Goal: Understand site structure: Grasp the organization and layout of the website

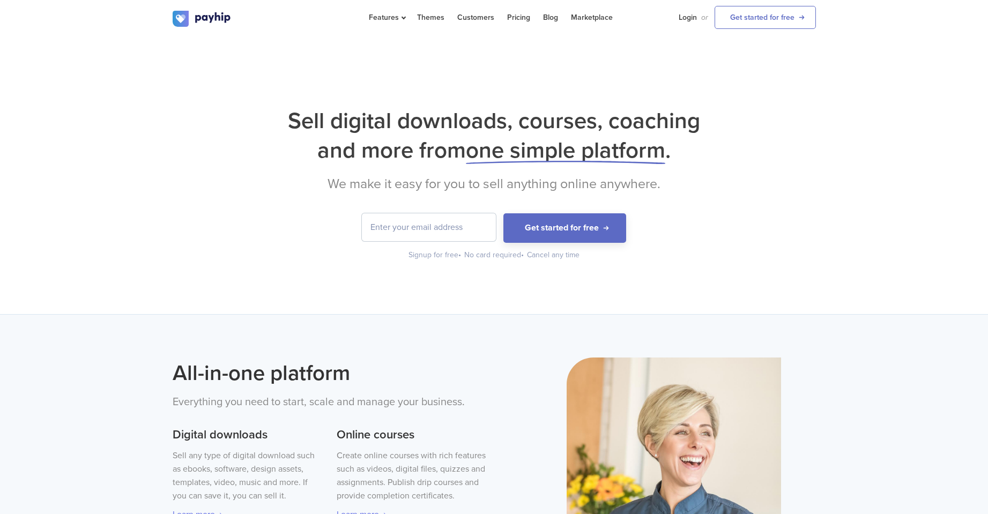
click at [660, 153] on span "one simple platform" at bounding box center [565, 150] width 199 height 27
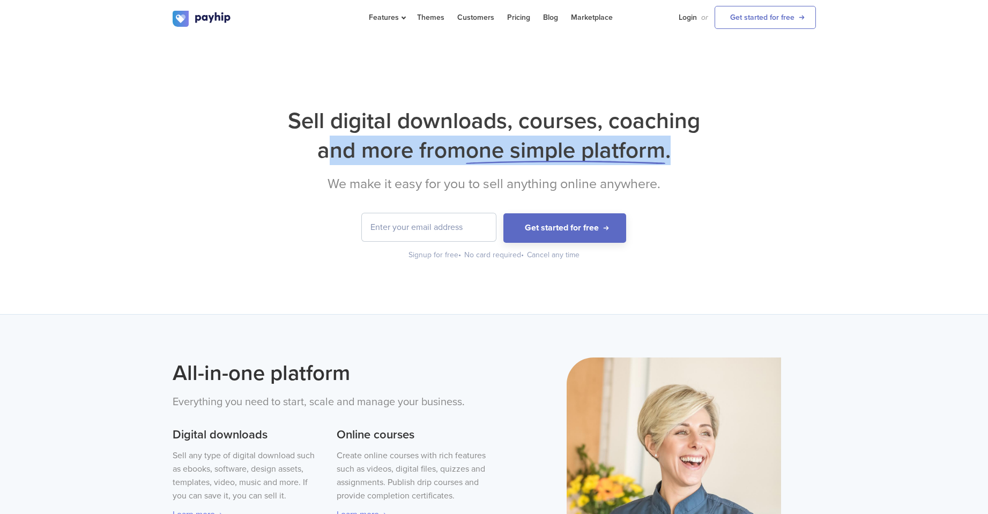
click at [660, 153] on span "one simple platform" at bounding box center [565, 150] width 199 height 27
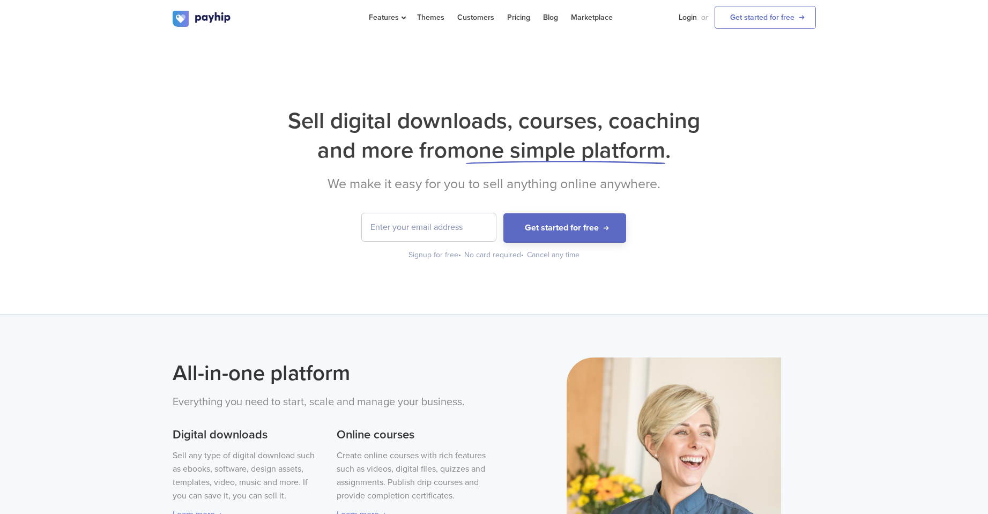
click at [650, 134] on h1 "Sell digital downloads, courses, coaching and more from one simple platform ." at bounding box center [494, 135] width 643 height 59
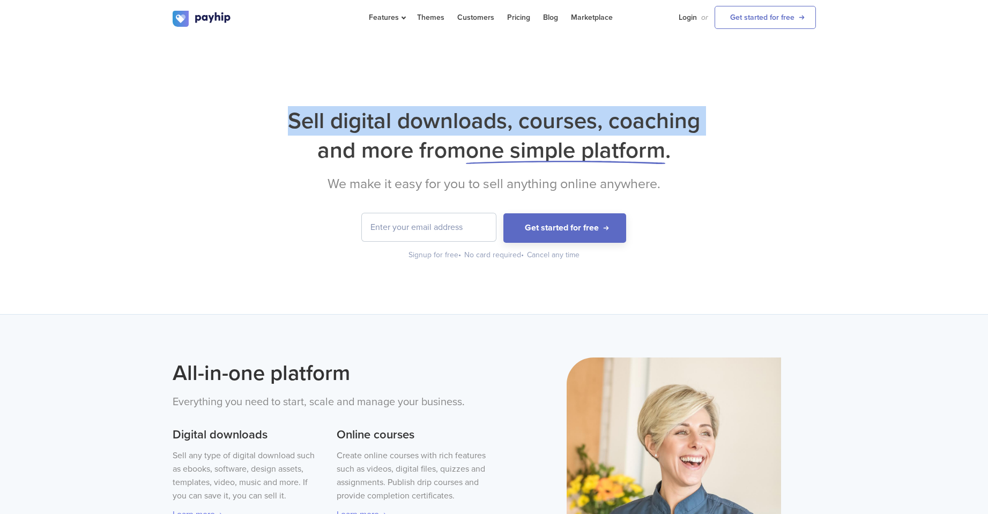
click at [650, 134] on h1 "Sell digital downloads, courses, coaching and more from one simple platform ." at bounding box center [494, 135] width 643 height 59
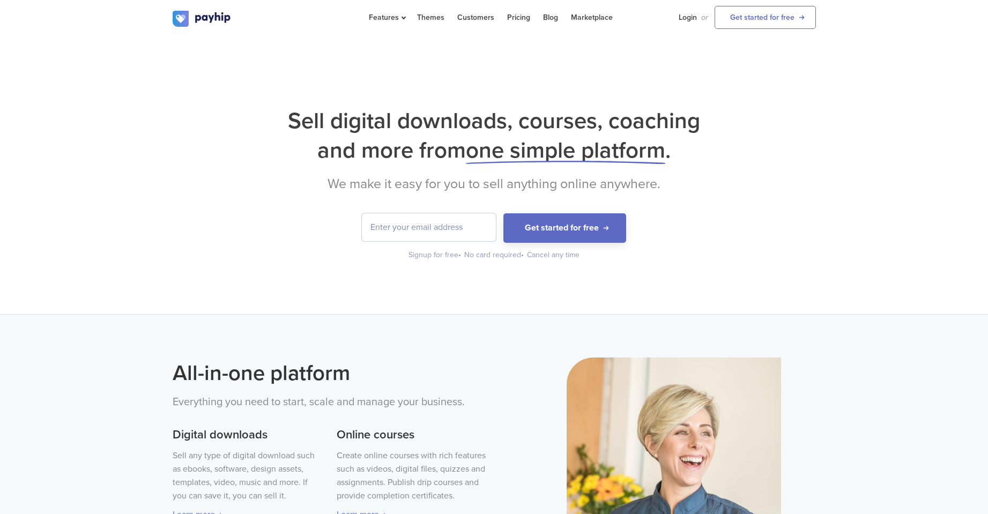
click at [614, 148] on span "one simple platform" at bounding box center [565, 150] width 199 height 27
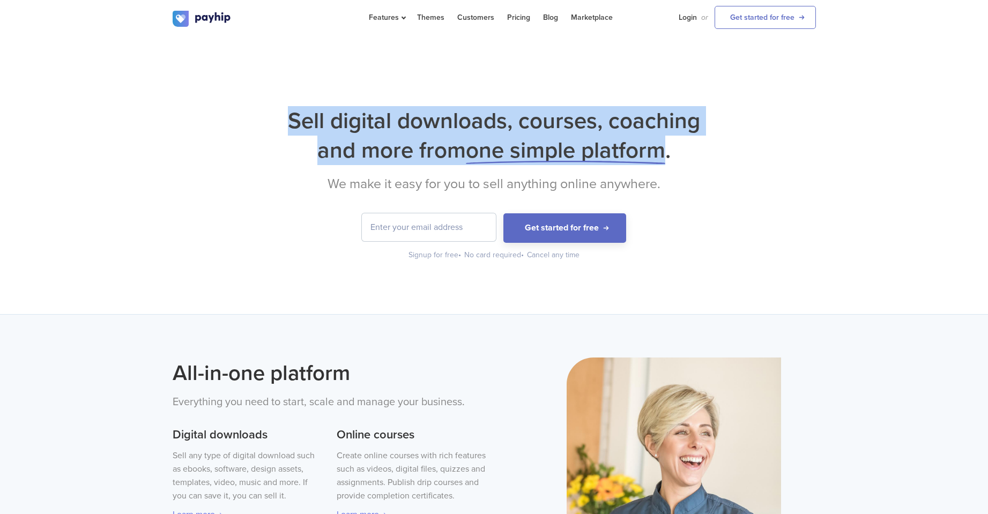
drag, startPoint x: 285, startPoint y: 115, endPoint x: 659, endPoint y: 161, distance: 376.8
click at [659, 161] on h1 "Sell digital downloads, courses, coaching and more from one simple platform ." at bounding box center [494, 135] width 643 height 59
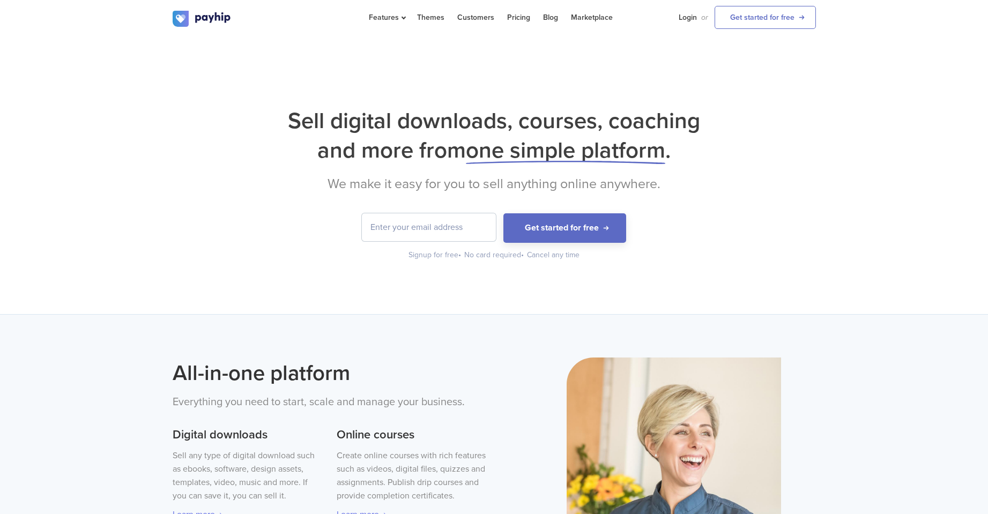
click at [659, 161] on icon at bounding box center [565, 162] width 199 height 3
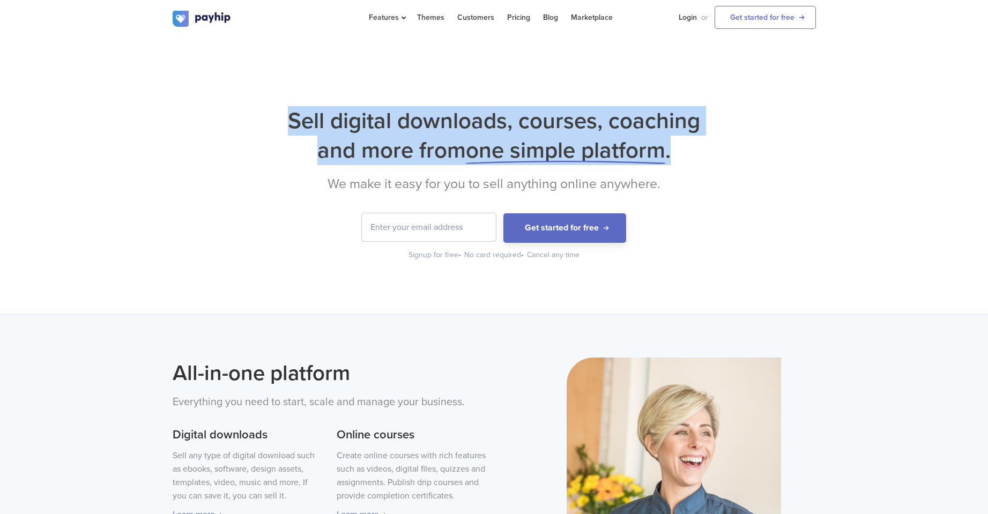
drag, startPoint x: 379, startPoint y: 120, endPoint x: 675, endPoint y: 160, distance: 298.0
click at [674, 160] on h1 "Sell digital downloads, courses, coaching and more from one simple platform ." at bounding box center [494, 135] width 643 height 59
click at [675, 160] on h1 "Sell digital downloads, courses, coaching and more from one simple platform ." at bounding box center [494, 135] width 643 height 59
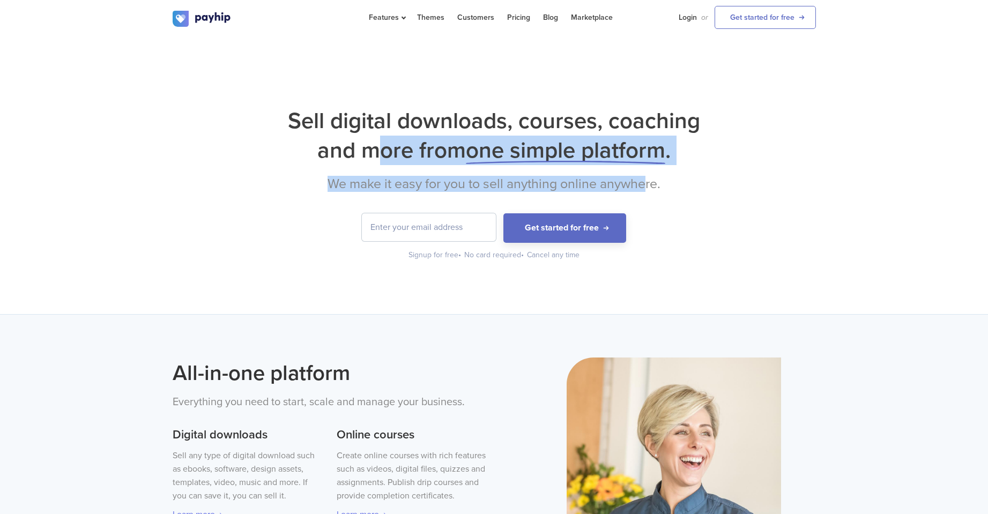
drag, startPoint x: 647, startPoint y: 185, endPoint x: 355, endPoint y: 141, distance: 294.8
click at [355, 141] on div "Sell digital downloads, courses, coaching and more from one simple platform . W…" at bounding box center [494, 183] width 643 height 154
click at [355, 141] on h1 "Sell digital downloads, courses, coaching and more from one simple platform ." at bounding box center [494, 135] width 643 height 59
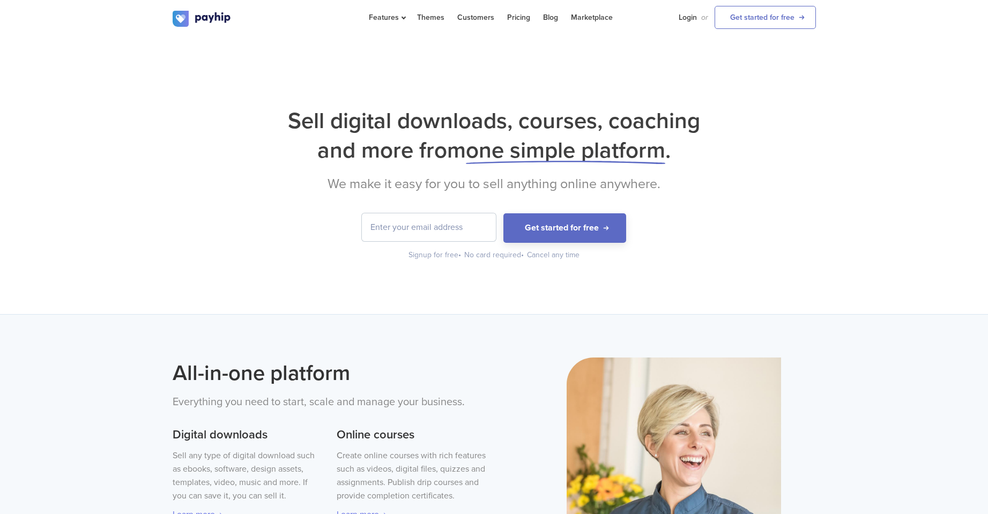
click at [309, 126] on h1 "Sell digital downloads, courses, coaching and more from one simple platform ." at bounding box center [494, 135] width 643 height 59
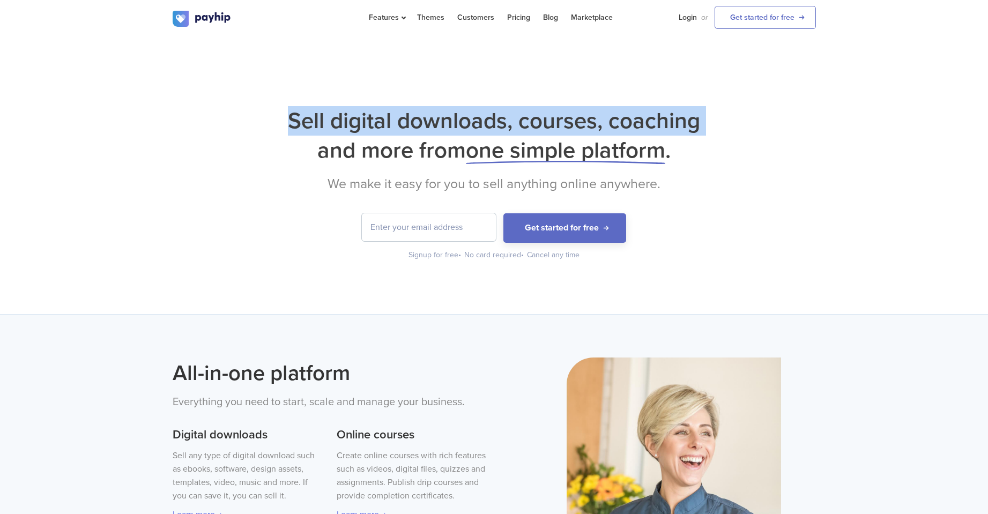
click at [309, 126] on h1 "Sell digital downloads, courses, coaching and more from one simple platform ." at bounding box center [494, 135] width 643 height 59
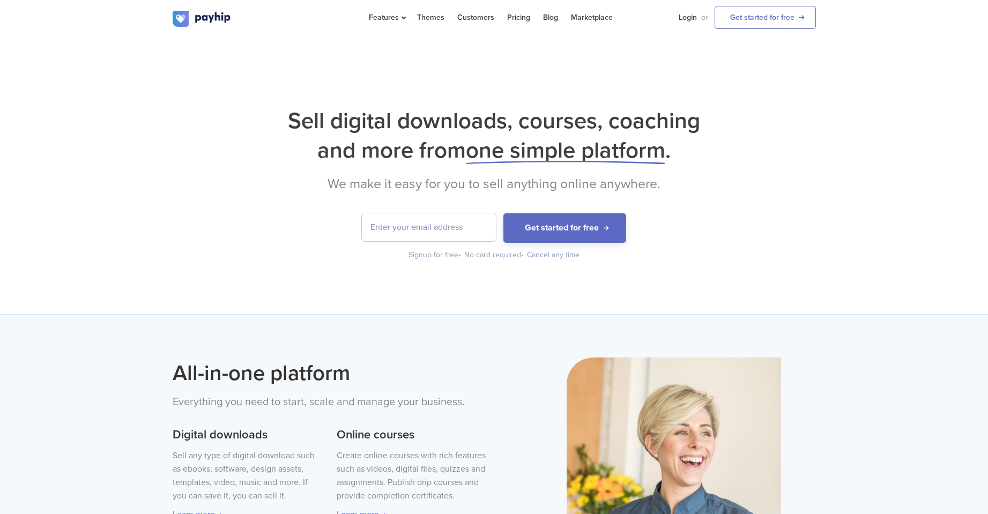
click at [429, 148] on h1 "Sell digital downloads, courses, coaching and more from one simple platform ." at bounding box center [494, 135] width 643 height 59
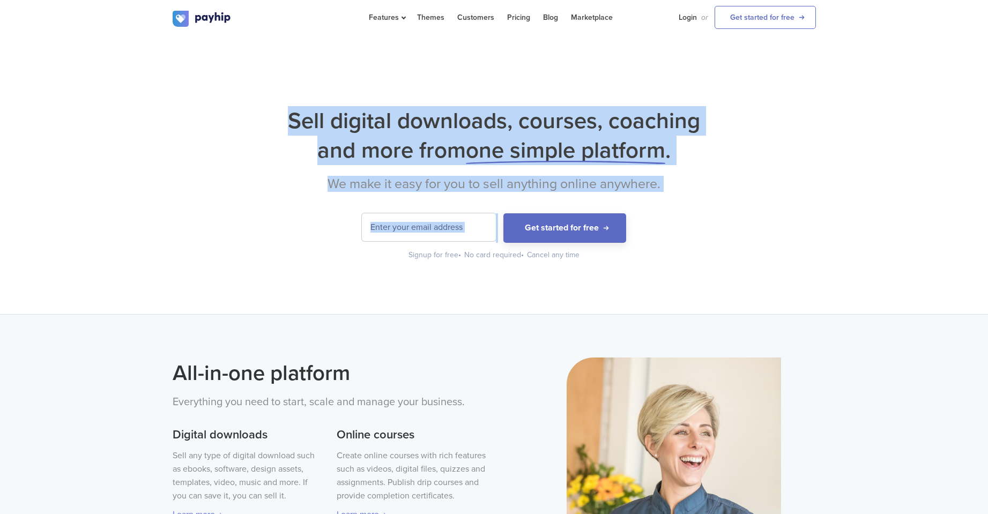
drag, startPoint x: 286, startPoint y: 118, endPoint x: 668, endPoint y: 203, distance: 391.9
click at [668, 203] on div "Sell digital downloads, courses, coaching and more from one simple platform . W…" at bounding box center [494, 183] width 643 height 154
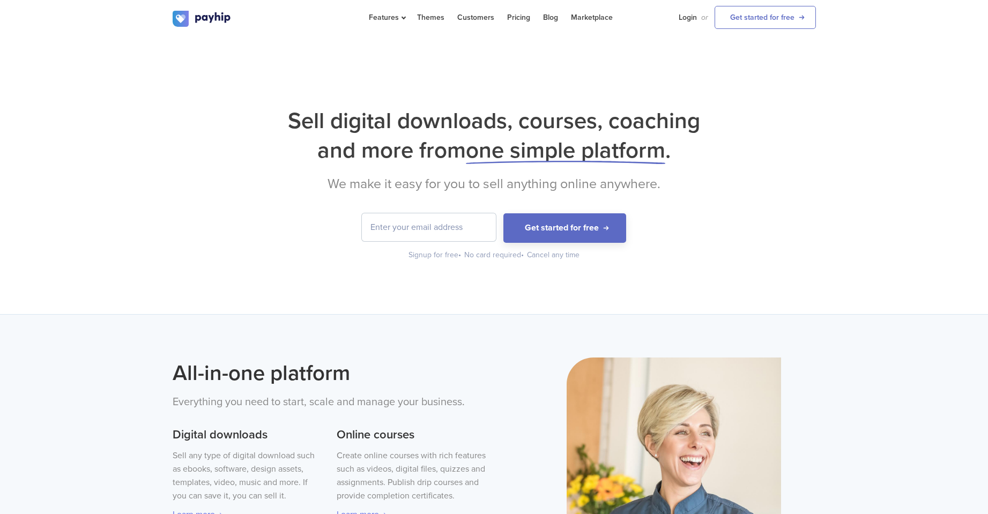
click at [718, 193] on div "Sell digital downloads, courses, coaching and more from one simple platform . W…" at bounding box center [494, 183] width 643 height 154
